Goal: Book appointment/travel/reservation

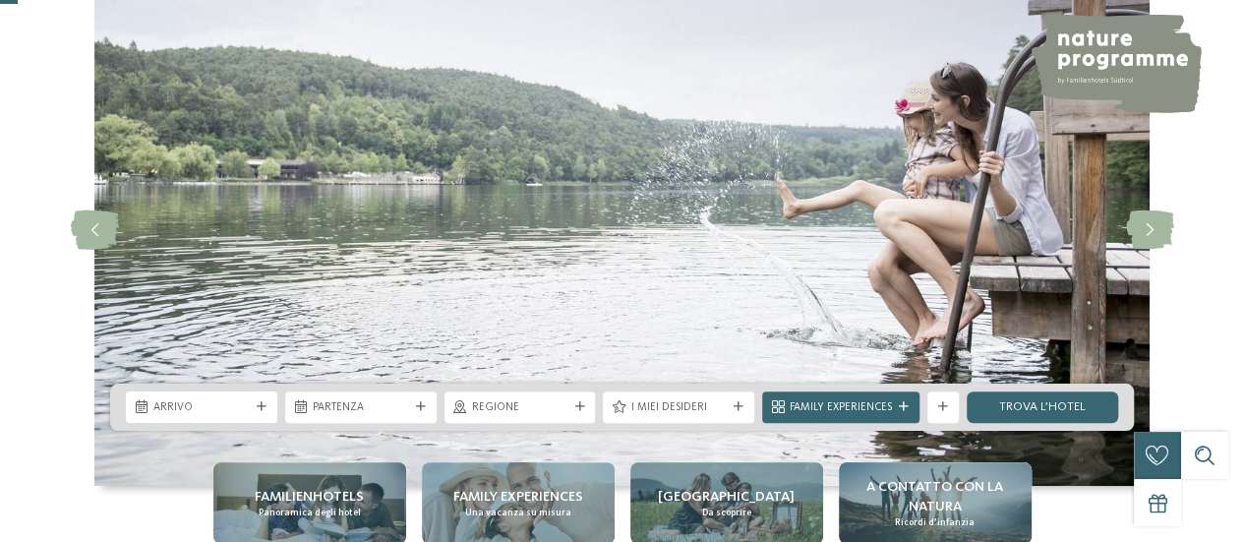
scroll to position [197, 0]
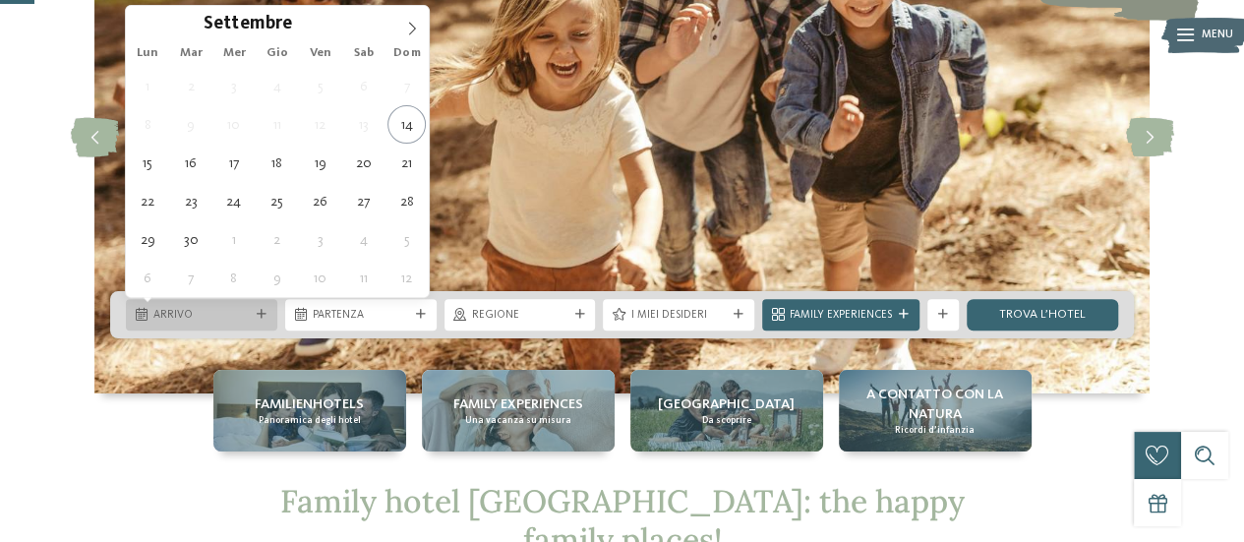
click at [258, 312] on icon at bounding box center [262, 315] width 10 height 10
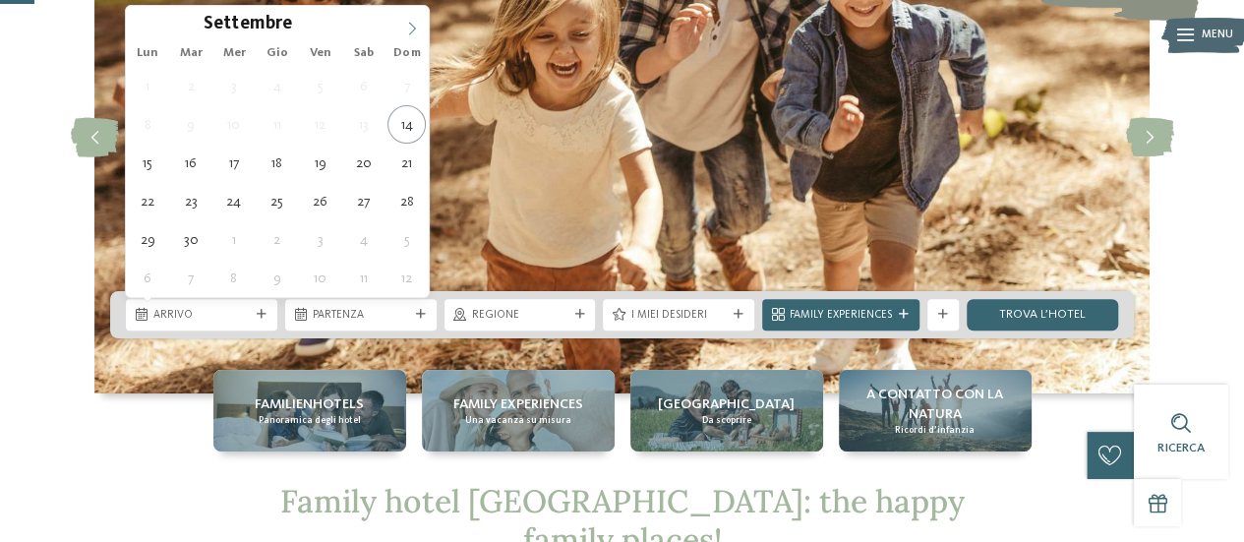
click at [414, 28] on icon at bounding box center [412, 28] width 7 height 13
click at [414, 29] on icon at bounding box center [412, 29] width 14 height 14
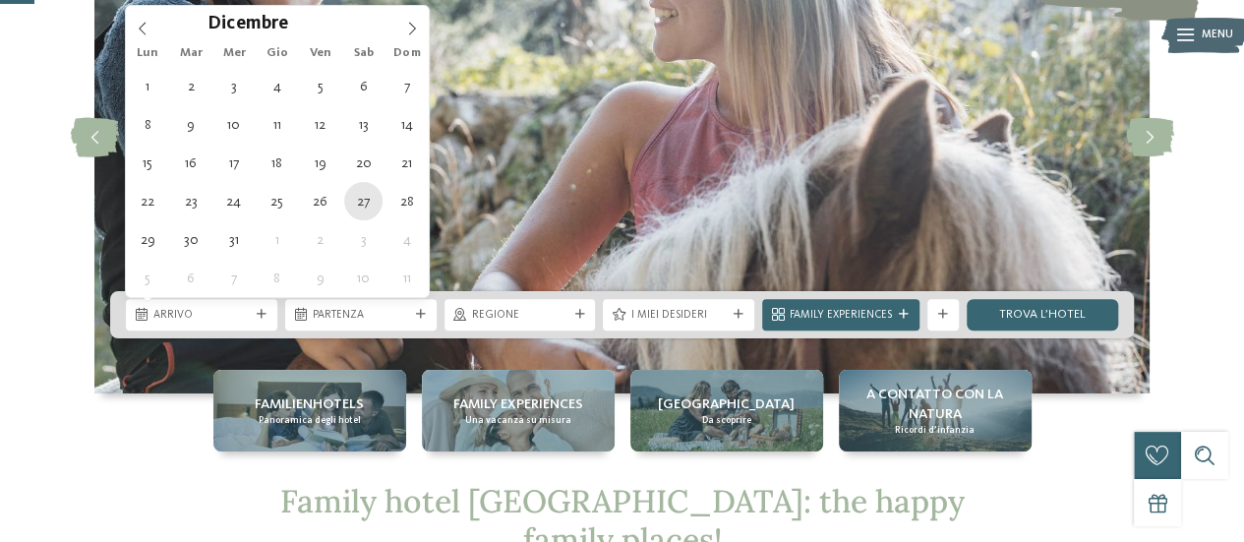
type div "27.12.2025"
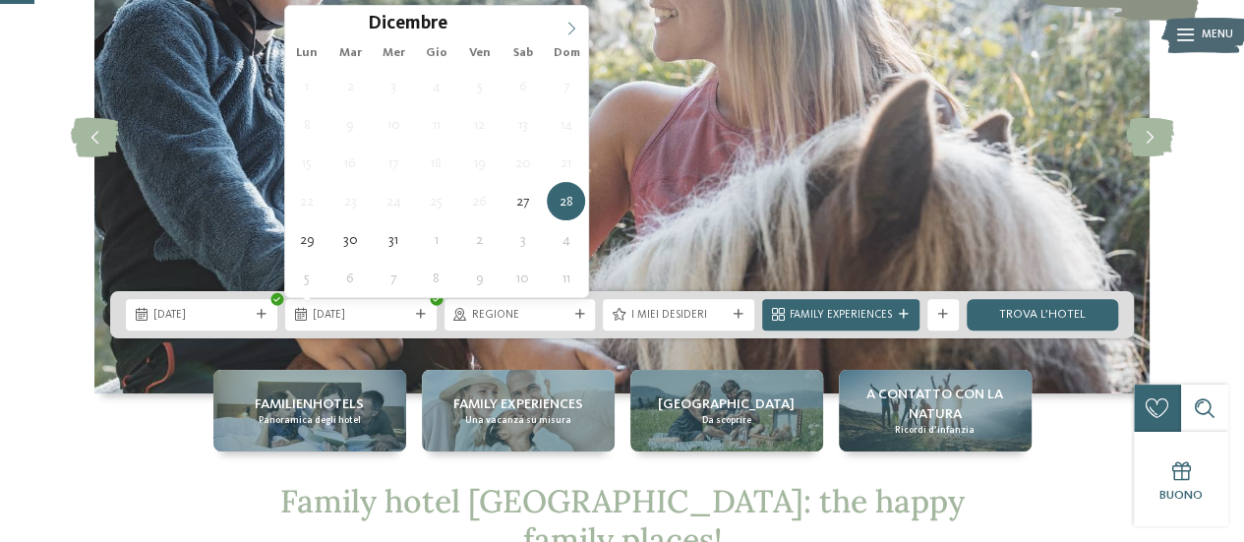
type input "****"
click at [572, 30] on icon at bounding box center [572, 29] width 14 height 14
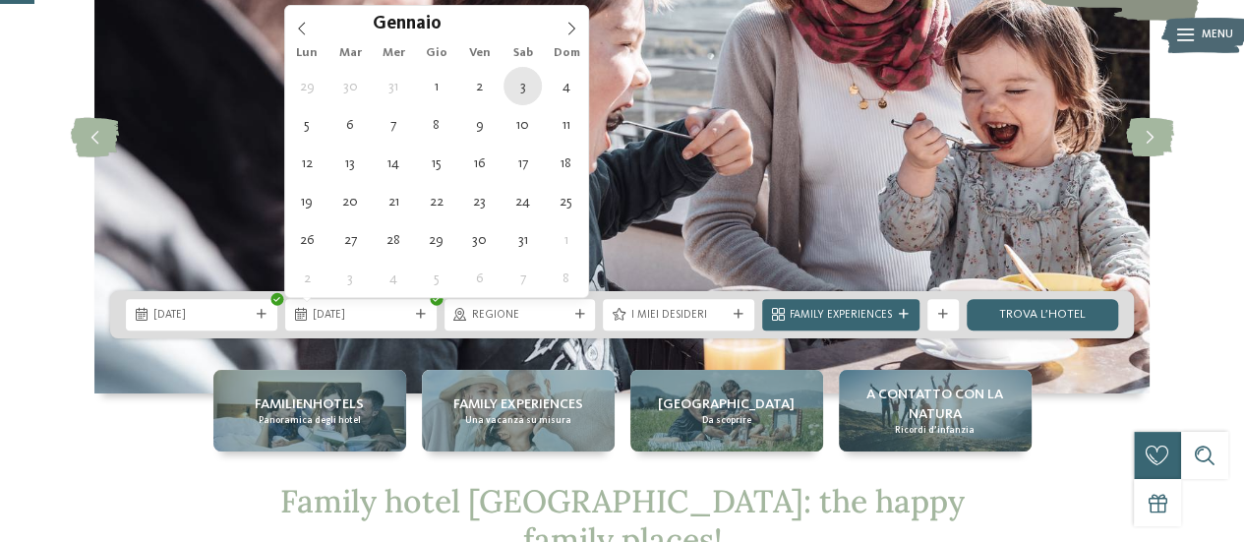
type div "03.01.2026"
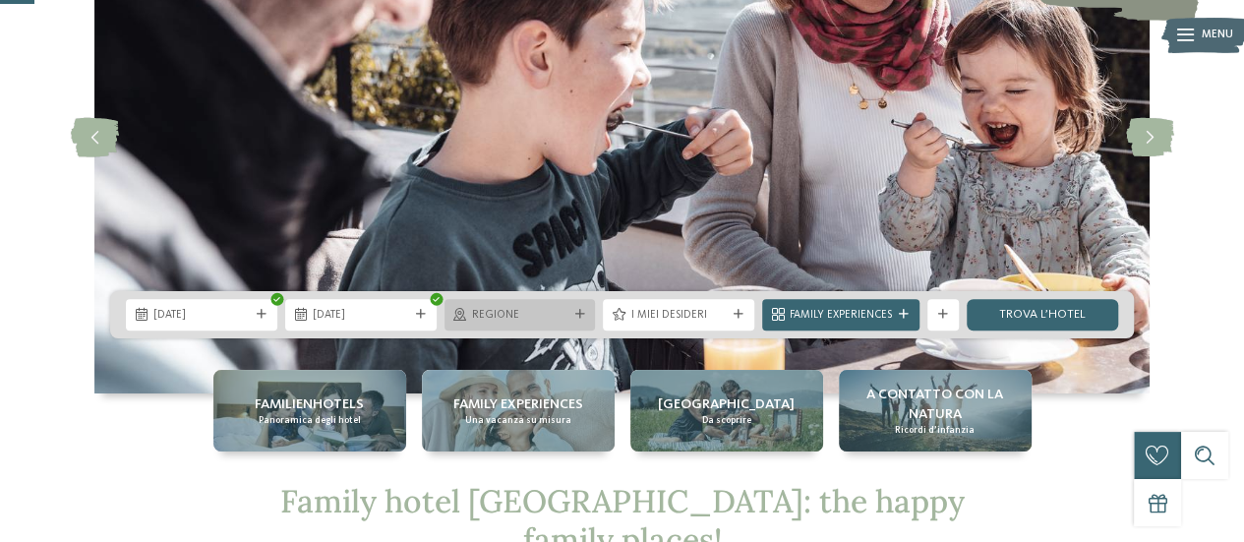
click at [547, 317] on span "Regione" at bounding box center [520, 316] width 96 height 16
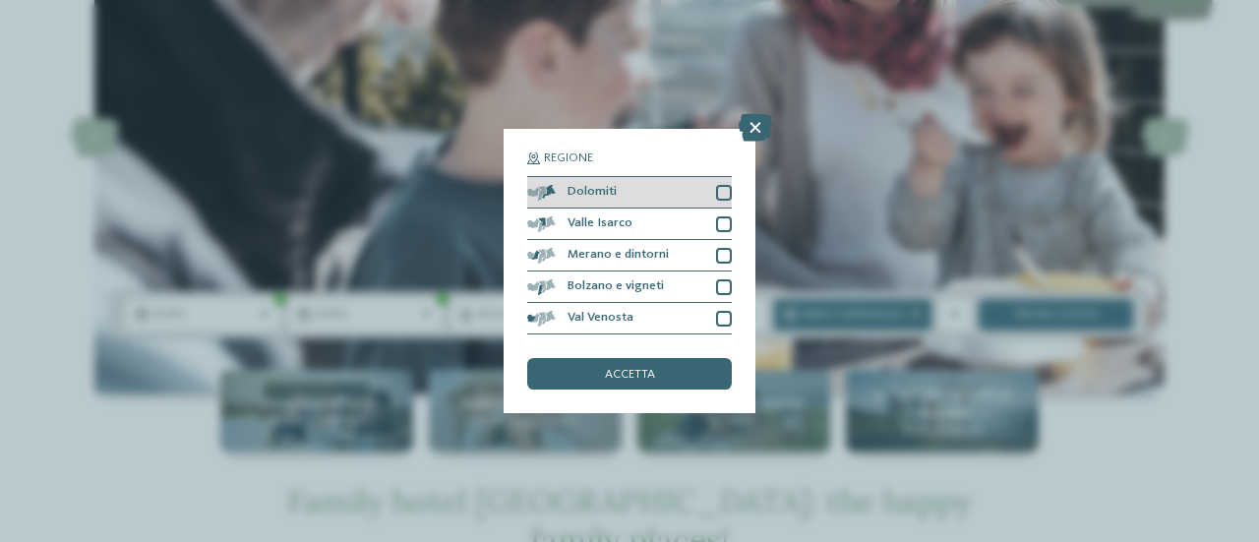
click at [724, 196] on div at bounding box center [724, 193] width 16 height 16
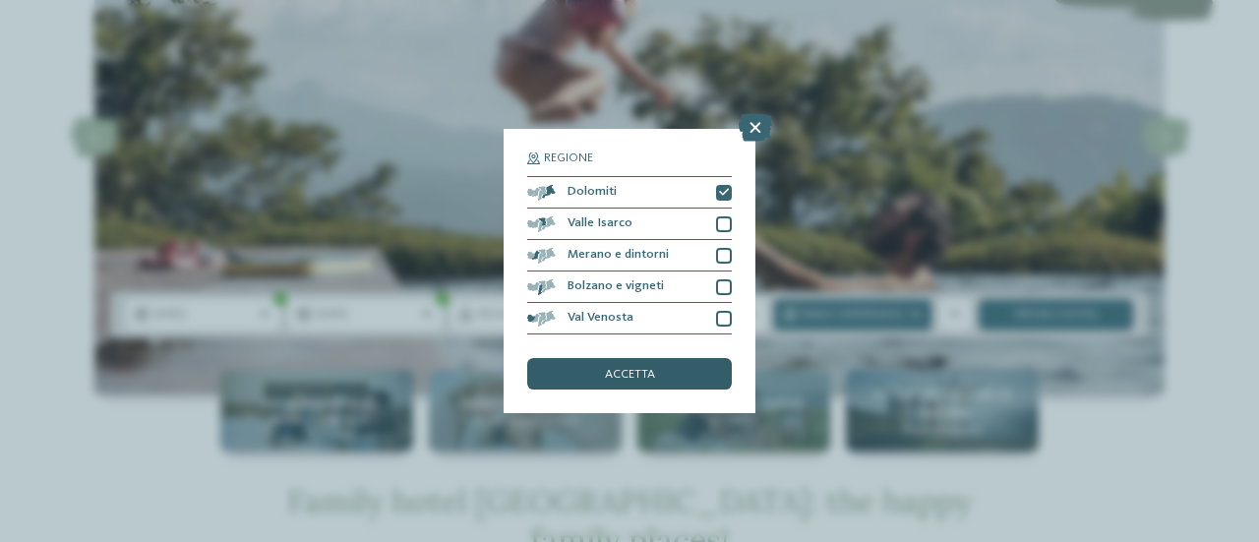
click at [624, 377] on span "accetta" at bounding box center [630, 375] width 50 height 13
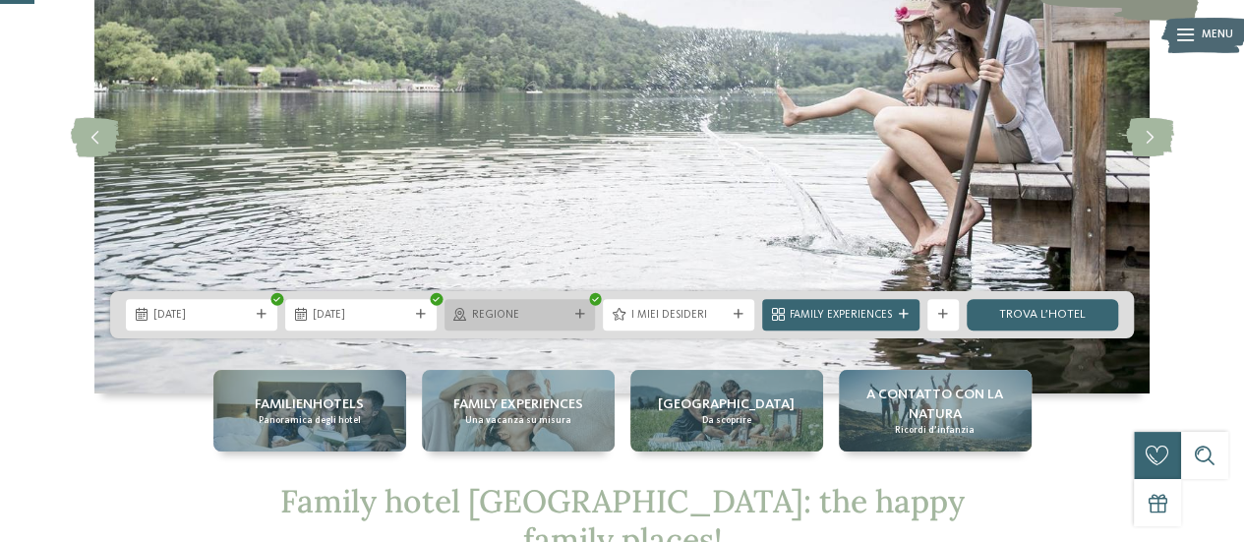
click at [588, 316] on div "Regione" at bounding box center [520, 314] width 151 height 31
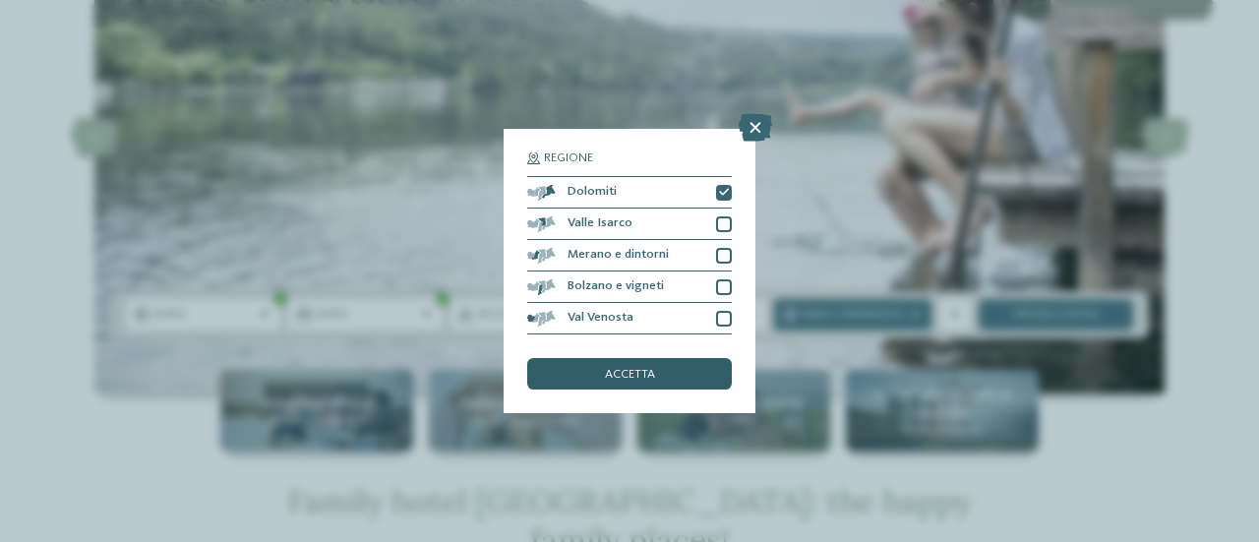
click at [618, 374] on span "accetta" at bounding box center [630, 375] width 50 height 13
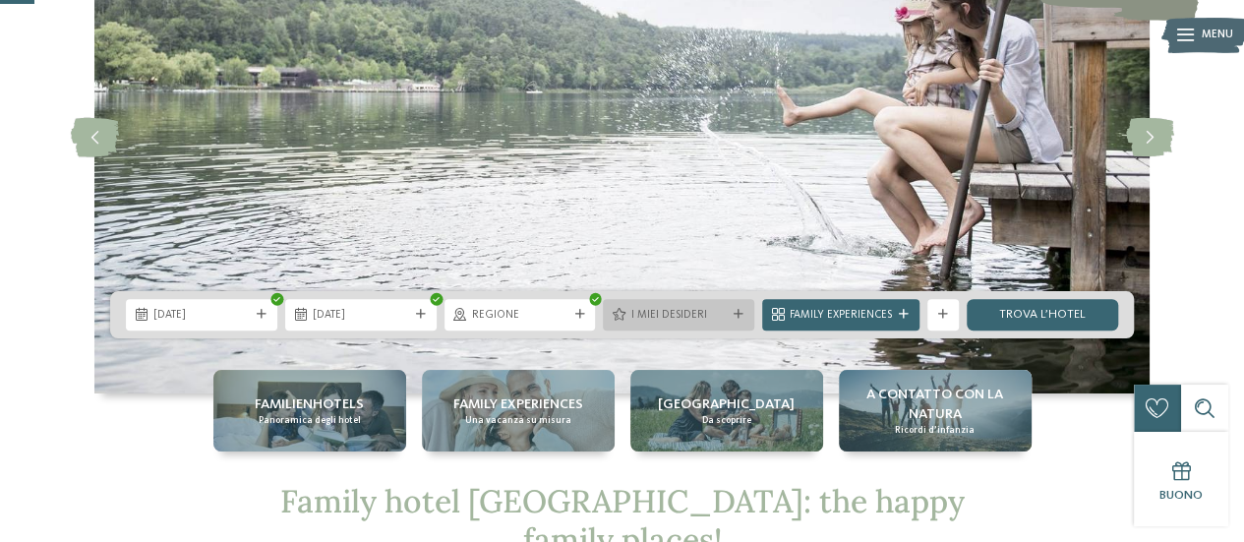
click at [739, 310] on icon at bounding box center [739, 315] width 10 height 10
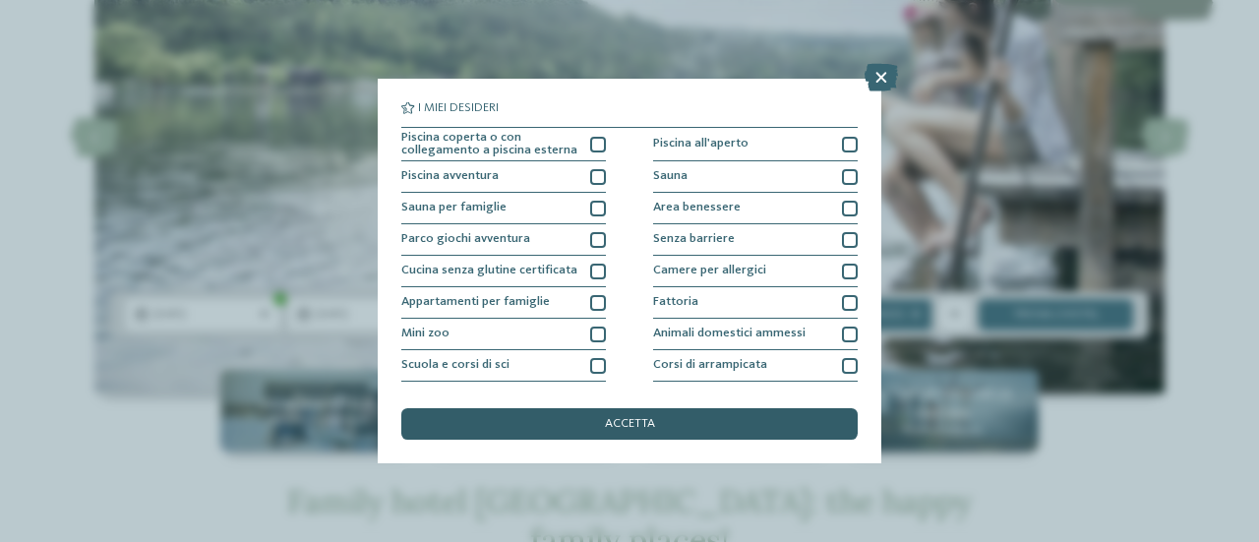
click at [642, 419] on span "accetta" at bounding box center [630, 424] width 50 height 13
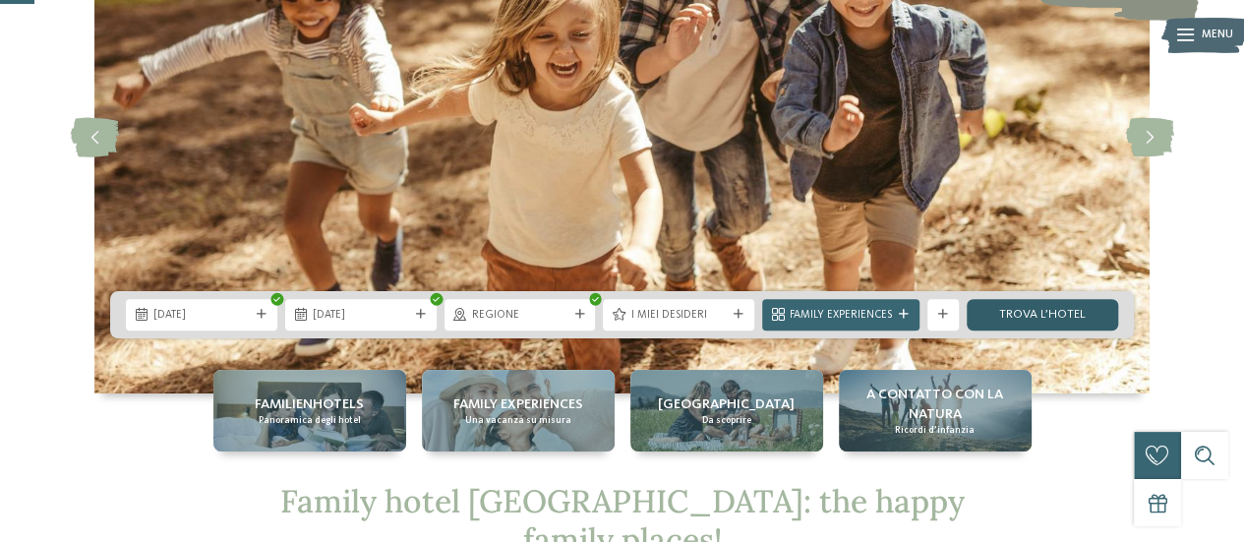
click at [1021, 320] on link "trova l’hotel" at bounding box center [1042, 314] width 151 height 31
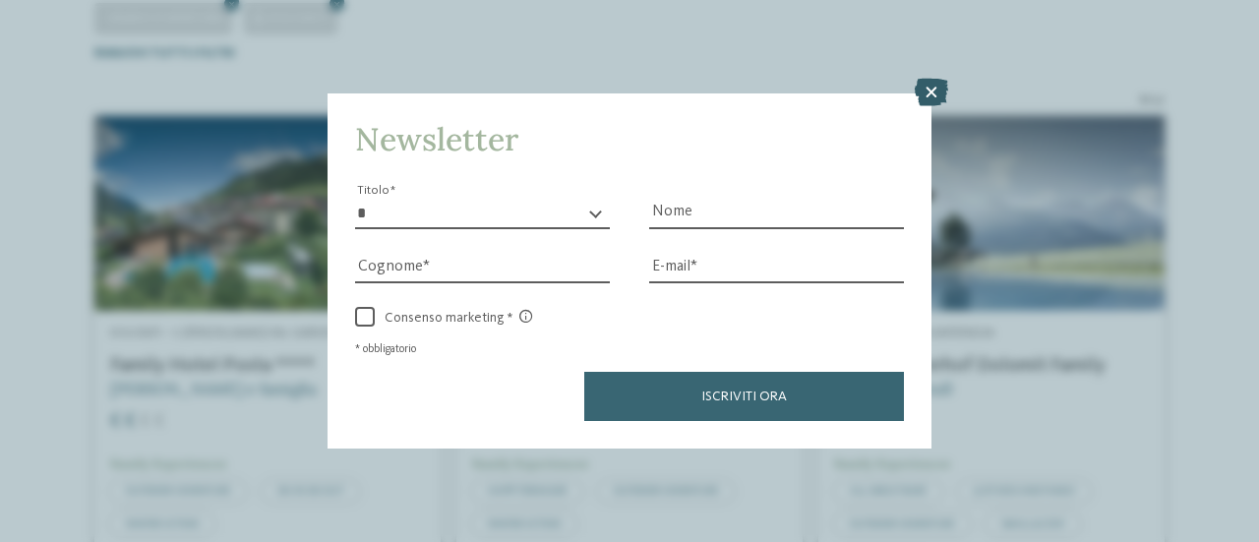
click at [935, 91] on icon at bounding box center [931, 93] width 33 height 28
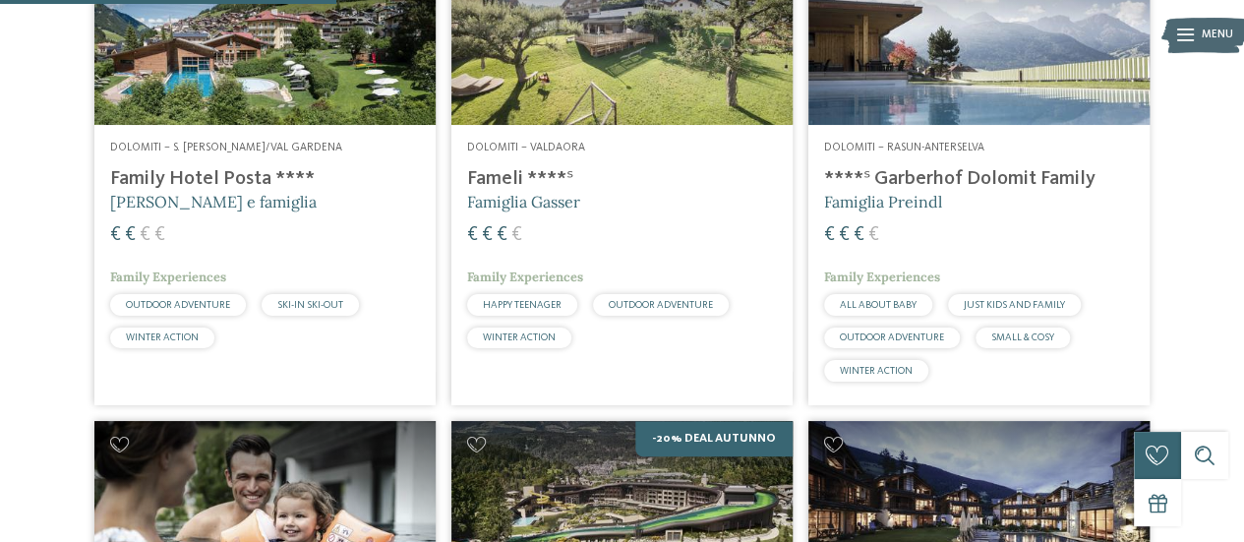
scroll to position [683, 0]
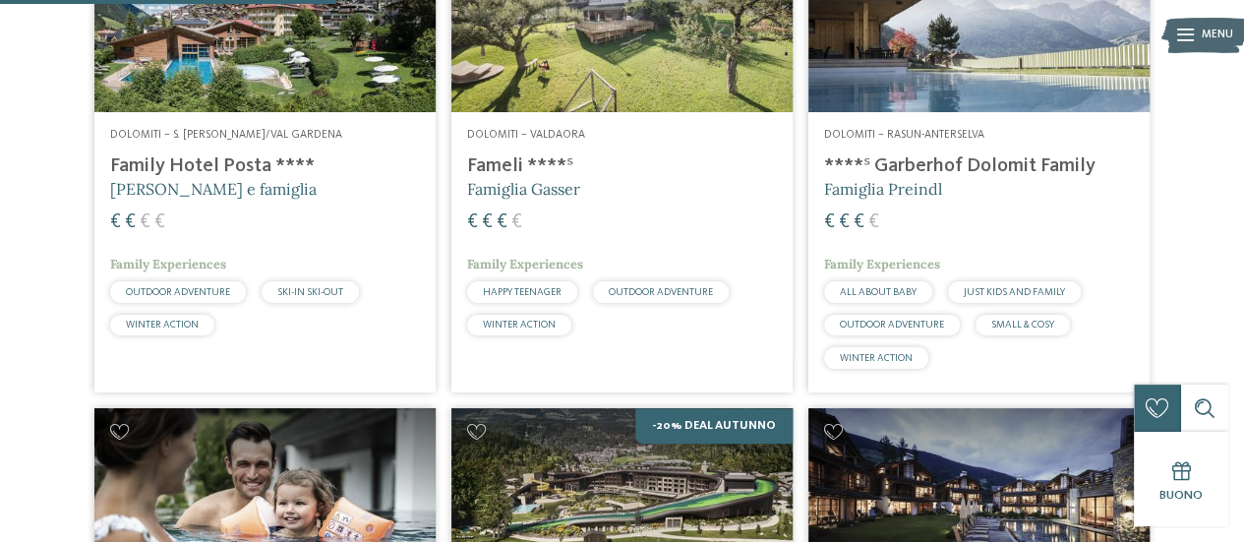
click at [303, 287] on span "SKI-IN SKI-OUT" at bounding box center [310, 292] width 66 height 10
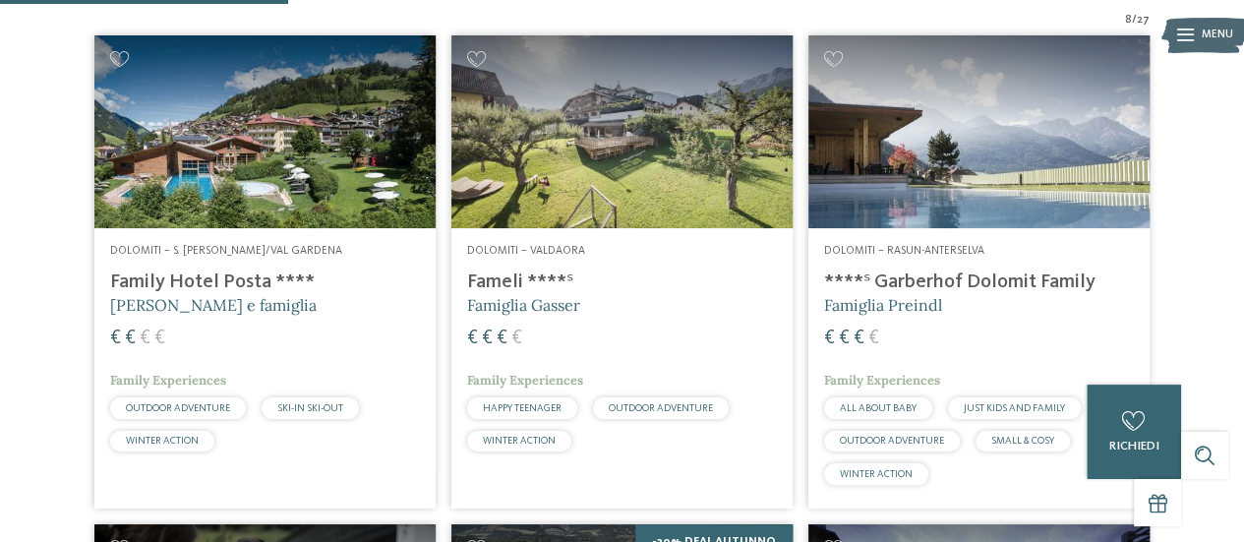
scroll to position [584, 0]
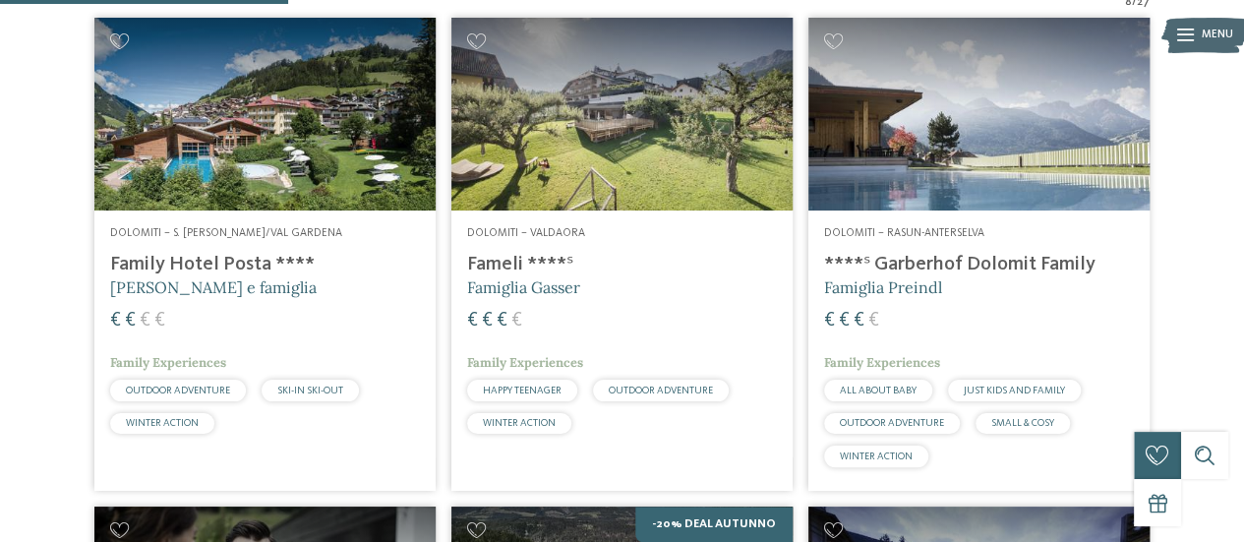
click at [222, 263] on h4 "Family Hotel Posta ****" at bounding box center [265, 265] width 310 height 24
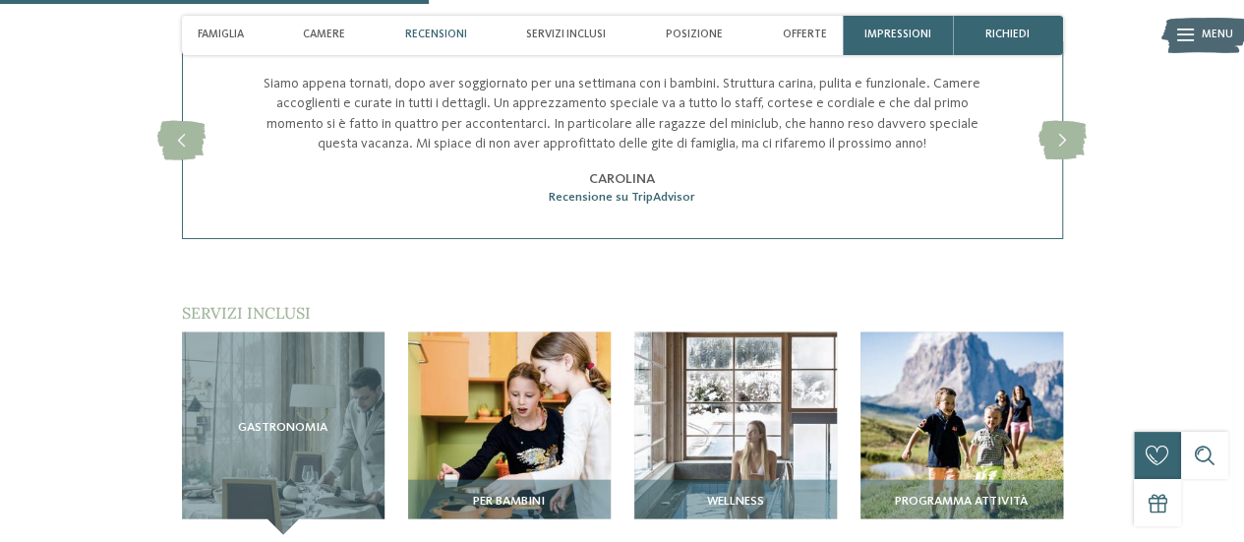
scroll to position [1967, 0]
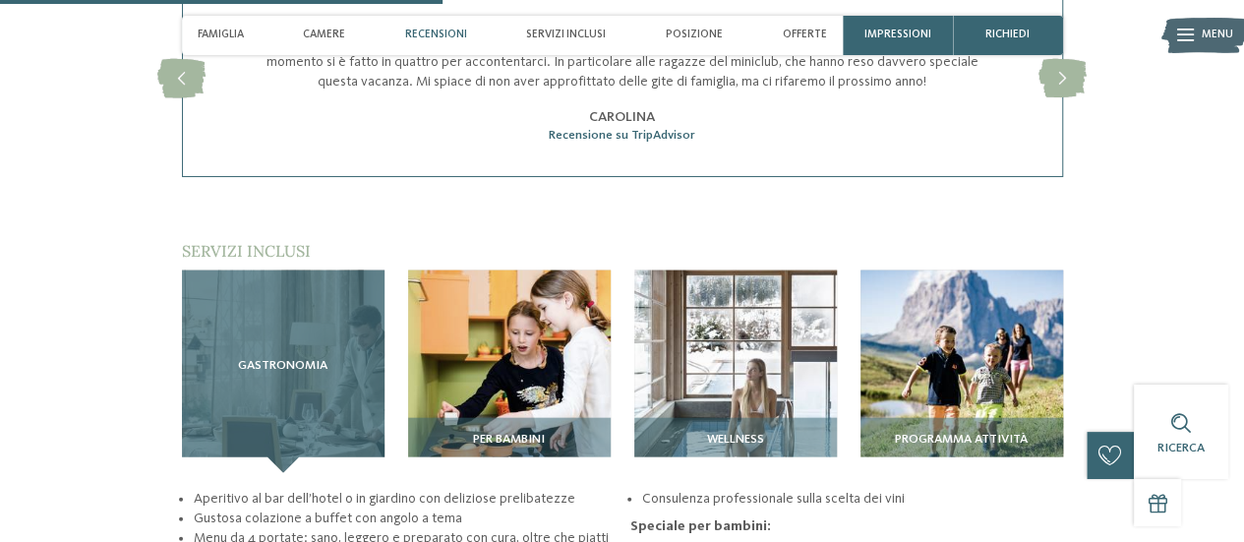
click at [311, 359] on span "Gastronomia" at bounding box center [283, 366] width 90 height 14
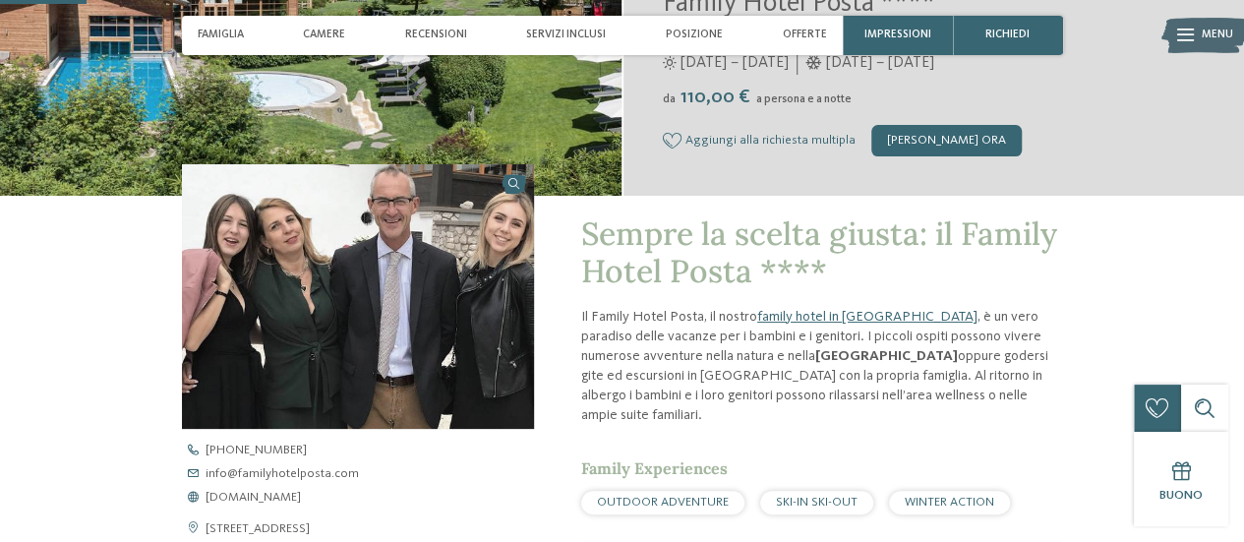
scroll to position [0, 0]
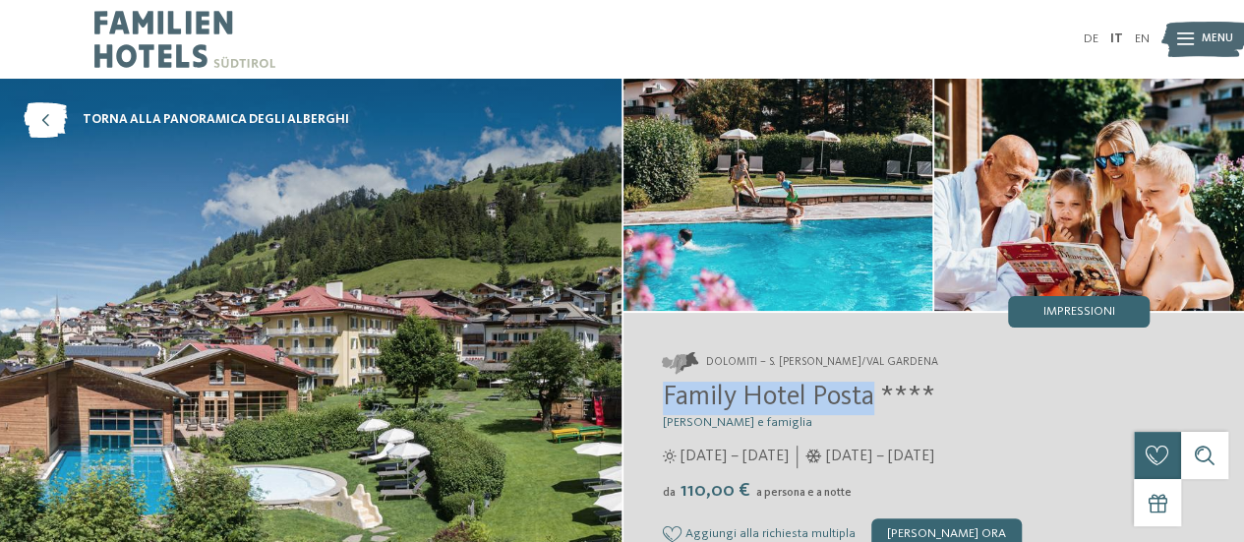
drag, startPoint x: 667, startPoint y: 392, endPoint x: 871, endPoint y: 396, distance: 204.6
click at [871, 396] on span "Family Hotel Posta ****" at bounding box center [799, 398] width 272 height 28
copy span "Family Hotel Posta"
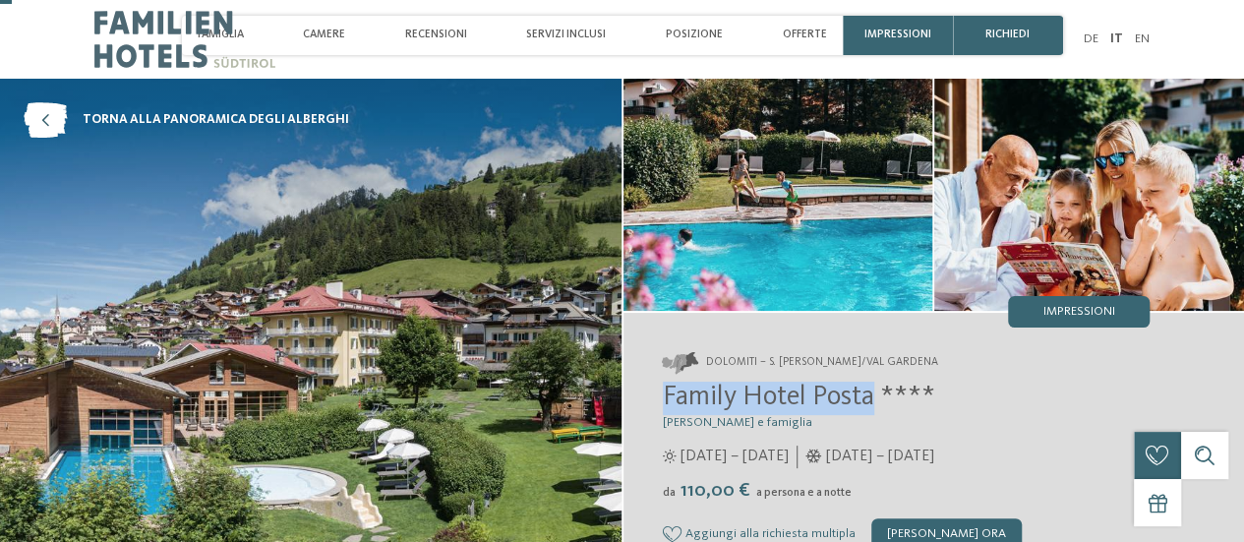
scroll to position [197, 0]
